Goal: Task Accomplishment & Management: Use online tool/utility

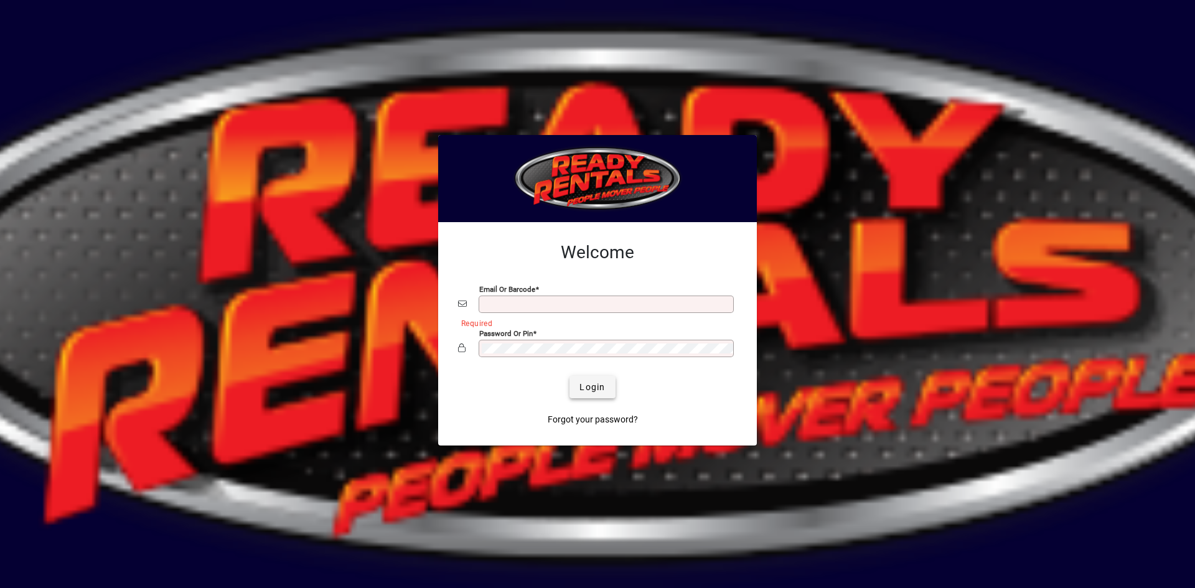
type input "**********"
click at [590, 392] on span "Login" at bounding box center [593, 387] width 26 height 13
